Goal: Task Accomplishment & Management: Manage account settings

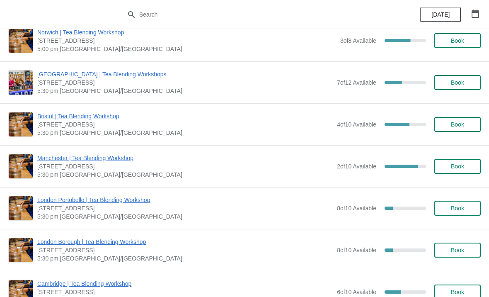
scroll to position [140, 0]
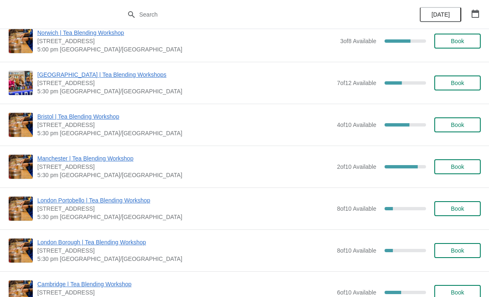
click at [99, 158] on span "Manchester | Tea Blending Workshop" at bounding box center [184, 158] width 295 height 8
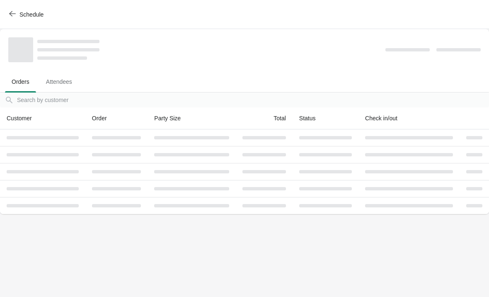
scroll to position [0, 0]
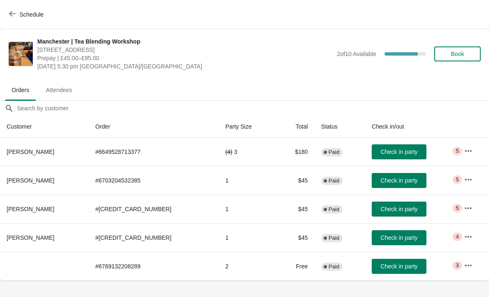
click at [392, 145] on button "Check in party" at bounding box center [398, 151] width 55 height 15
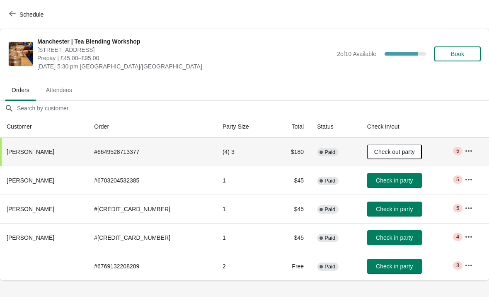
click at [387, 150] on span "Check out party" at bounding box center [394, 151] width 41 height 7
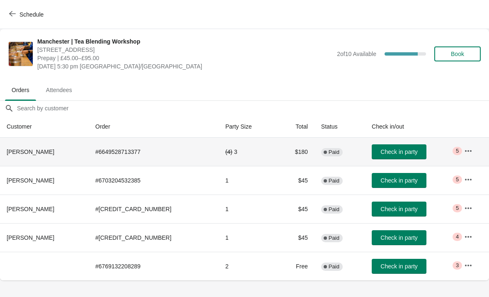
click at [464, 152] on icon "button" at bounding box center [468, 151] width 8 height 8
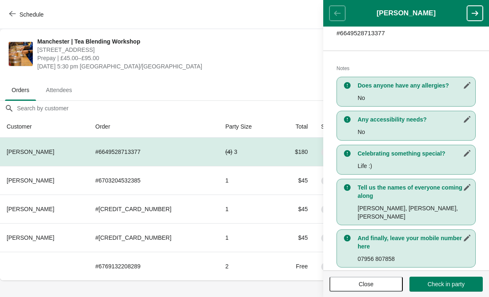
scroll to position [150, 0]
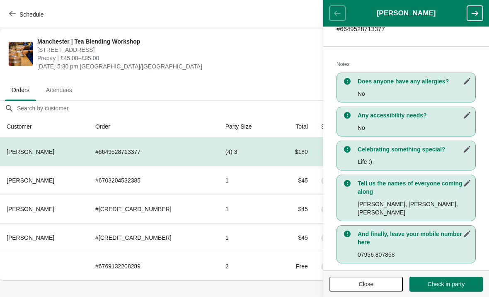
click at [476, 12] on icon "button" at bounding box center [474, 13] width 8 height 8
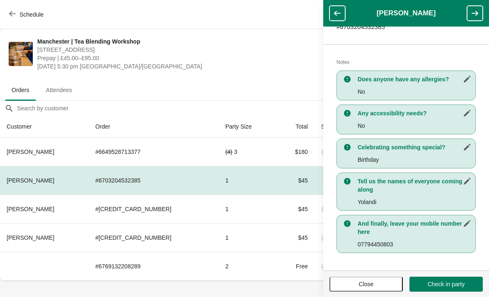
scroll to position [152, 0]
click at [471, 19] on button "button" at bounding box center [475, 13] width 16 height 15
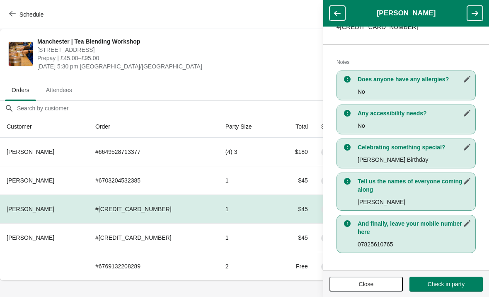
click at [473, 13] on icon "button" at bounding box center [474, 13] width 7 height 5
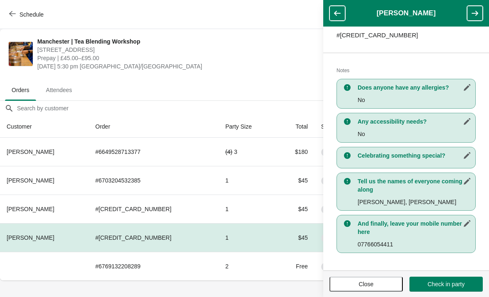
scroll to position [143, 0]
click at [477, 10] on icon "button" at bounding box center [474, 13] width 8 height 8
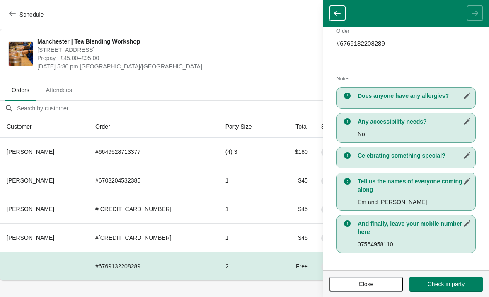
scroll to position [123, 0]
click at [334, 7] on button "button" at bounding box center [337, 13] width 16 height 15
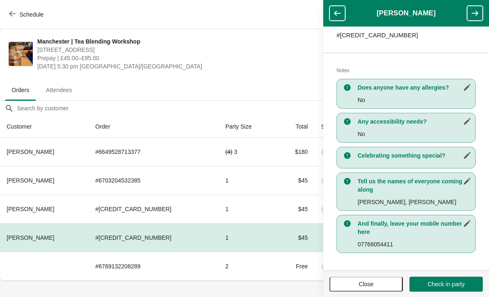
scroll to position [143, 0]
click at [340, 12] on icon "button" at bounding box center [337, 13] width 8 height 8
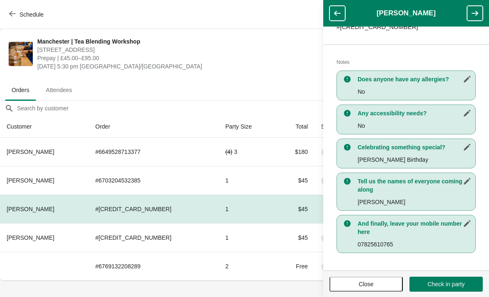
scroll to position [152, 0]
click at [466, 21] on header "[PERSON_NAME]" at bounding box center [406, 13] width 166 height 27
click at [471, 17] on icon "button" at bounding box center [474, 13] width 8 height 8
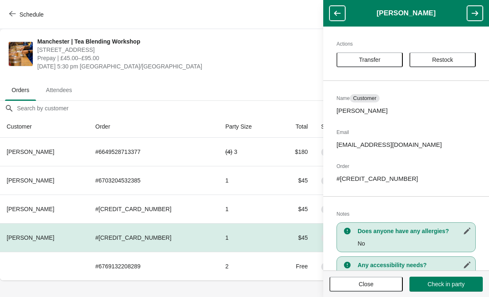
click at [472, 14] on icon "button" at bounding box center [474, 13] width 8 height 8
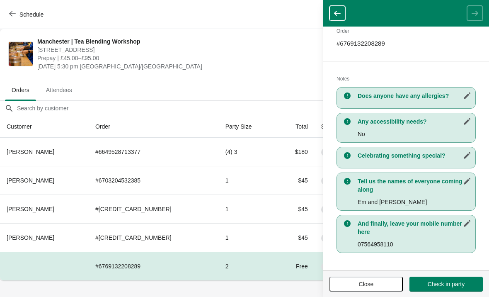
scroll to position [123, 0]
click at [340, 12] on icon "button" at bounding box center [337, 13] width 8 height 8
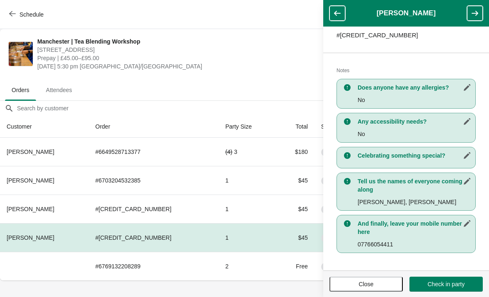
scroll to position [143, 0]
